Goal: Entertainment & Leisure: Consume media (video, audio)

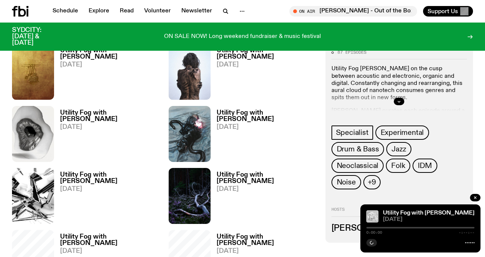
scroll to position [302, 0]
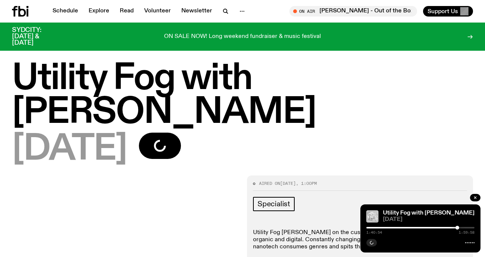
scroll to position [2, 0]
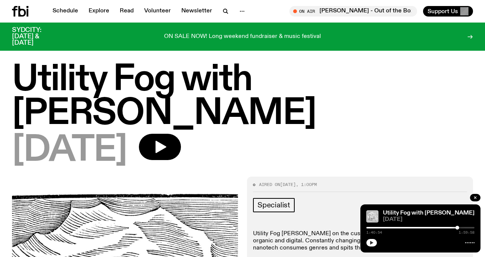
click at [374, 242] on button "button" at bounding box center [371, 243] width 11 height 8
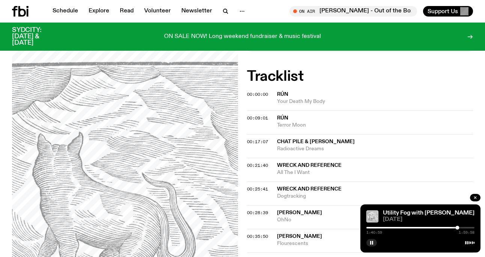
scroll to position [291, 0]
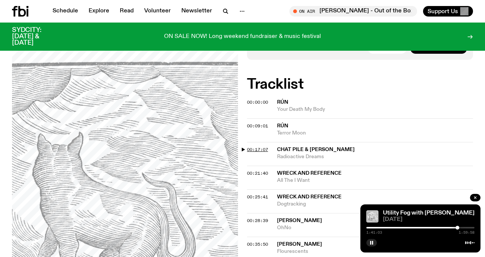
click at [262, 146] on span "00:17:07" at bounding box center [257, 149] width 21 height 6
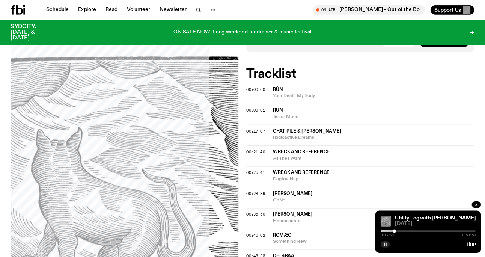
scroll to position [292, 0]
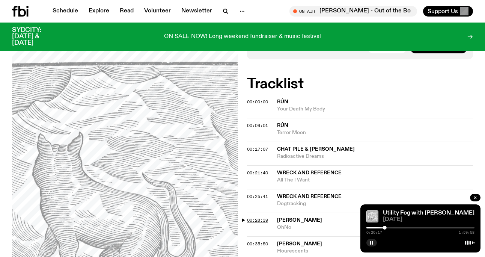
click at [257, 217] on span "00:28:39" at bounding box center [257, 220] width 21 height 6
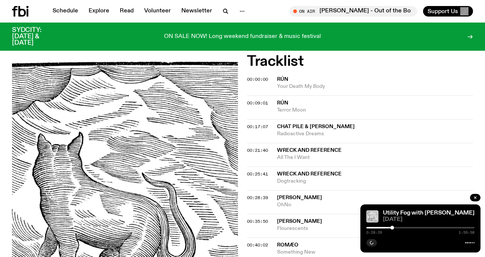
scroll to position [351, 0]
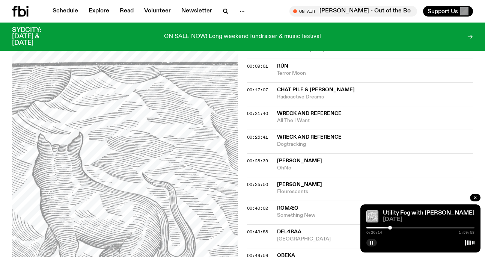
click at [390, 228] on div at bounding box center [390, 227] width 4 height 4
click at [261, 110] on span "00:21:40" at bounding box center [257, 113] width 21 height 6
click at [386, 227] on div at bounding box center [386, 227] width 4 height 4
click at [263, 181] on span "00:35:50" at bounding box center [257, 184] width 21 height 6
click at [400, 226] on div at bounding box center [400, 227] width 4 height 4
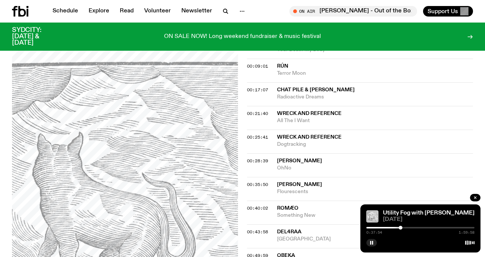
click at [400, 226] on div at bounding box center [400, 227] width 4 height 4
click at [401, 226] on div at bounding box center [401, 227] width 4 height 4
click at [402, 226] on div at bounding box center [402, 227] width 4 height 4
click at [266, 205] on span "00:40:02" at bounding box center [257, 208] width 21 height 6
click at [404, 227] on div at bounding box center [404, 227] width 4 height 4
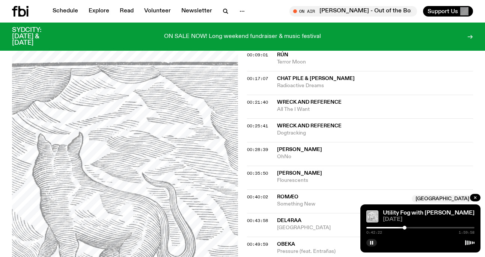
scroll to position [369, 0]
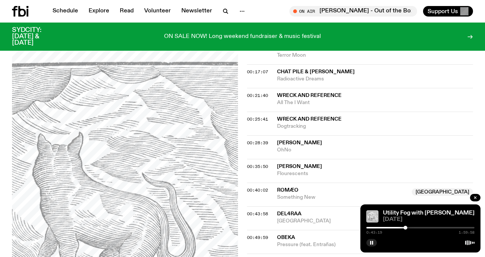
click at [405, 226] on div at bounding box center [405, 227] width 4 height 4
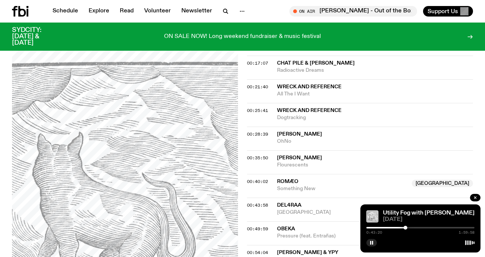
scroll to position [381, 0]
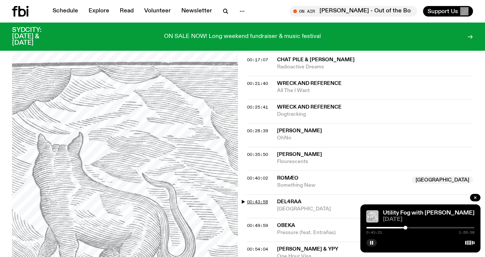
click at [257, 198] on span "00:43:58" at bounding box center [257, 201] width 21 height 6
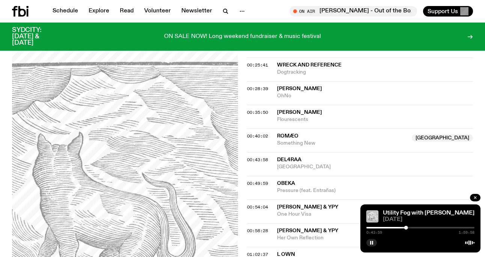
scroll to position [423, 0]
click at [407, 228] on div at bounding box center [407, 227] width 4 height 4
click at [407, 227] on div at bounding box center [407, 227] width 4 height 4
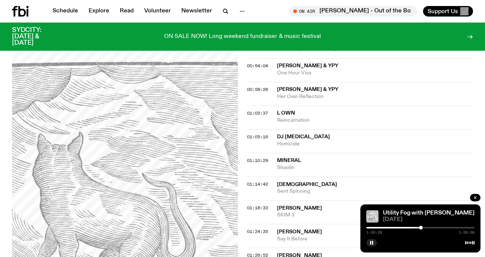
scroll to position [567, 0]
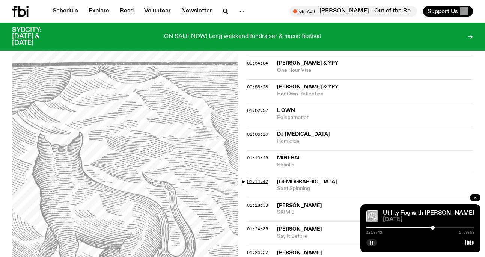
click at [263, 178] on span "01:14:42" at bounding box center [257, 181] width 21 height 6
click at [434, 227] on div at bounding box center [434, 227] width 4 height 4
click at [435, 227] on div at bounding box center [435, 227] width 4 height 4
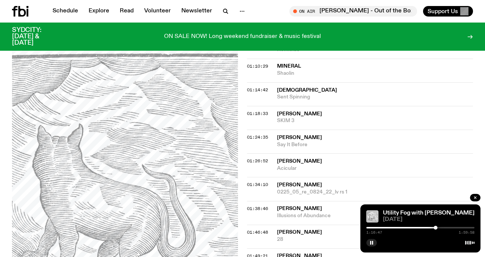
scroll to position [660, 0]
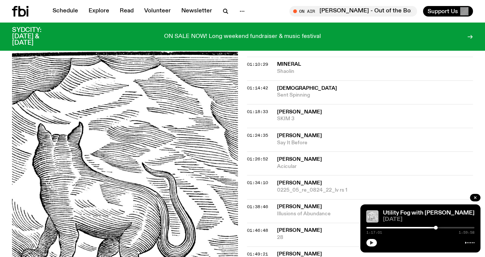
click at [373, 244] on icon "button" at bounding box center [371, 242] width 5 height 5
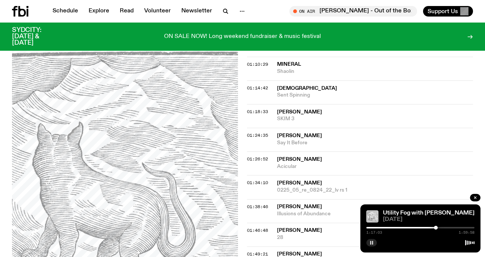
click at [371, 244] on icon "button" at bounding box center [371, 242] width 5 height 5
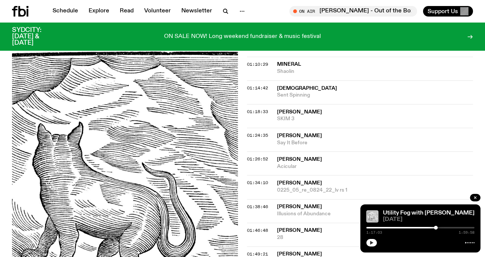
click at [370, 242] on icon "button" at bounding box center [371, 242] width 3 height 4
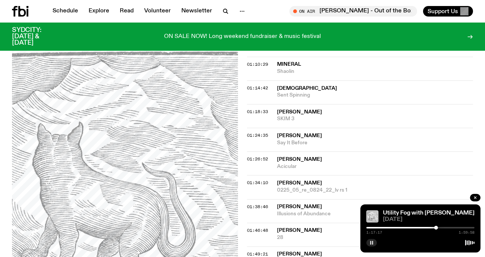
click at [374, 243] on button "button" at bounding box center [371, 243] width 11 height 8
click at [372, 242] on rect "button" at bounding box center [372, 242] width 1 height 4
click at [372, 242] on icon "button" at bounding box center [371, 242] width 3 height 4
click at [437, 227] on div at bounding box center [437, 227] width 4 height 4
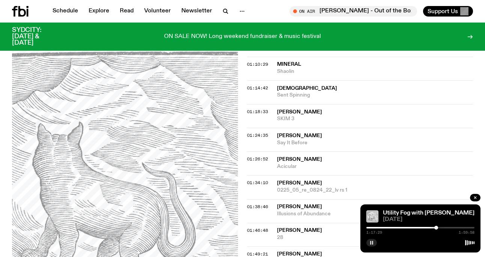
click at [436, 227] on div at bounding box center [436, 227] width 4 height 4
click at [435, 227] on div at bounding box center [435, 227] width 4 height 4
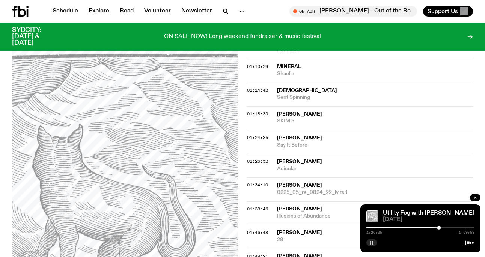
scroll to position [662, 0]
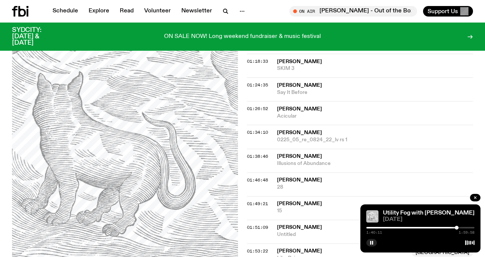
scroll to position [712, 0]
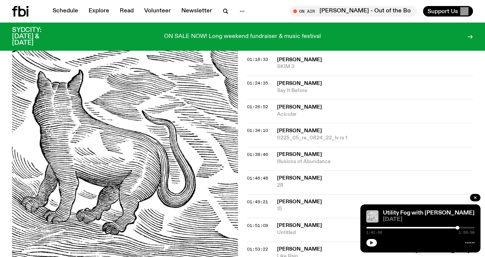
click at [371, 242] on icon "button" at bounding box center [371, 242] width 3 height 4
click at [371, 243] on icon "button" at bounding box center [371, 242] width 5 height 5
click at [371, 244] on icon "button" at bounding box center [371, 242] width 5 height 5
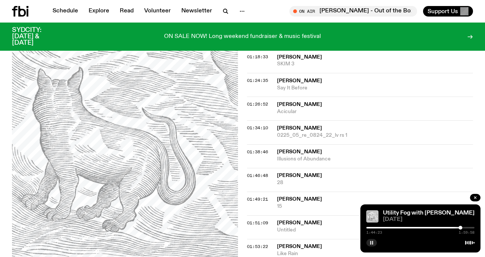
click at [372, 245] on button "button" at bounding box center [371, 243] width 11 height 8
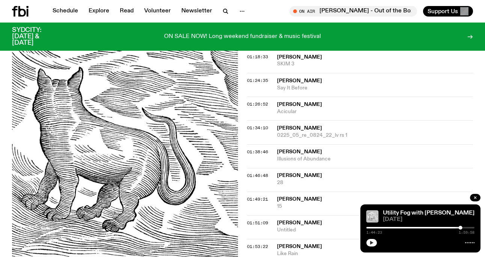
click at [368, 245] on button "button" at bounding box center [371, 243] width 11 height 8
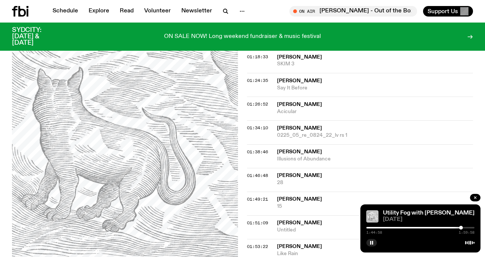
click at [461, 227] on div at bounding box center [461, 227] width 4 height 4
click at [462, 227] on div at bounding box center [462, 227] width 4 height 4
click at [463, 227] on div at bounding box center [463, 227] width 4 height 4
click at [464, 227] on div at bounding box center [464, 227] width 4 height 4
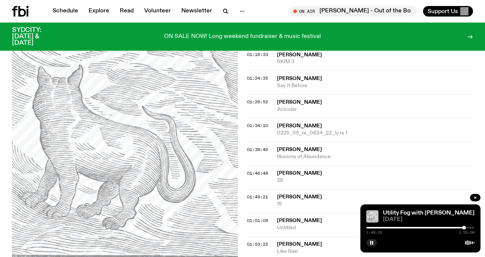
scroll to position [721, 0]
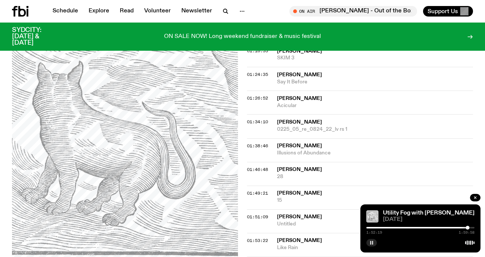
click at [371, 244] on icon "button" at bounding box center [371, 242] width 5 height 5
